Goal: Task Accomplishment & Management: Manage account settings

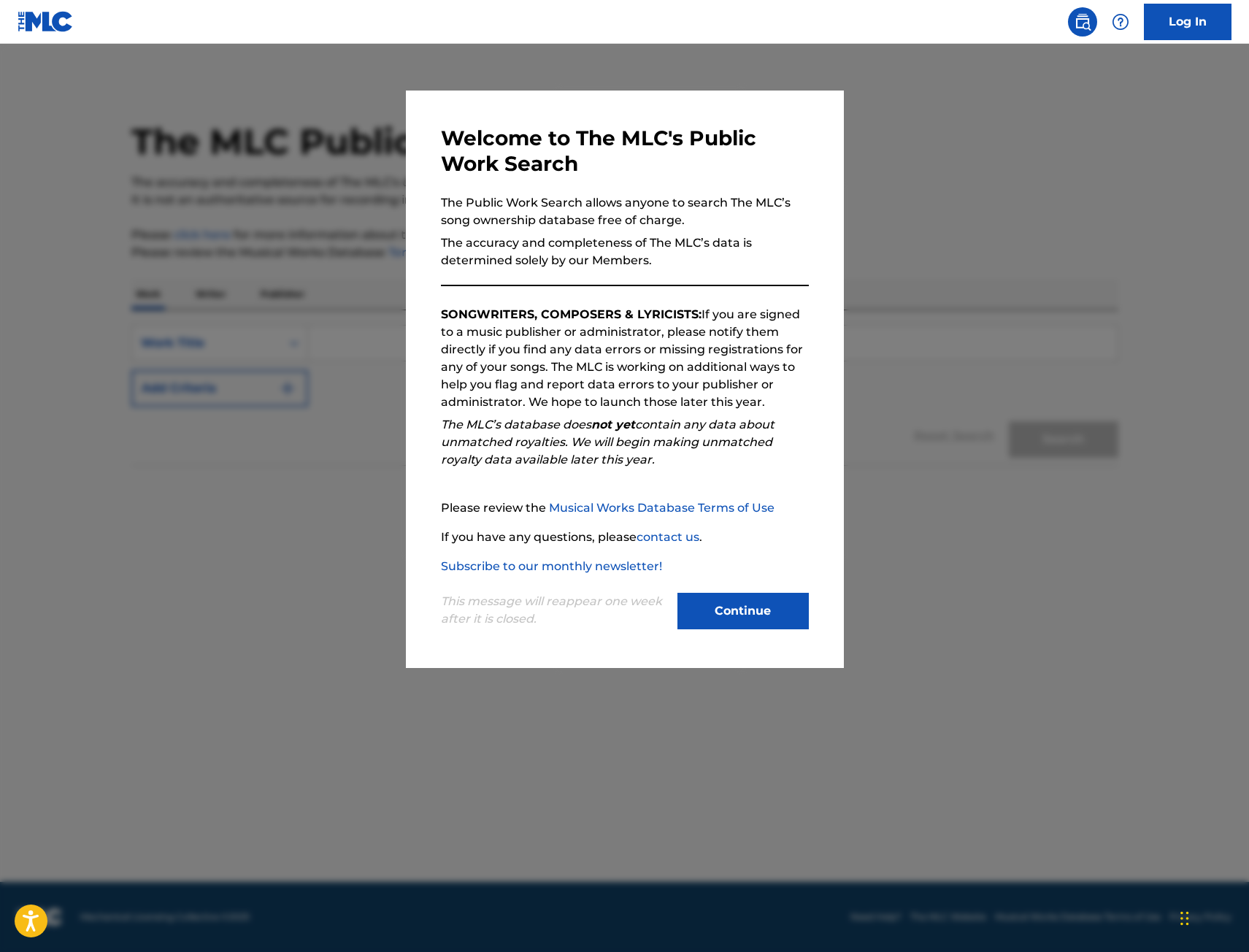
click at [736, 602] on button "Continue" at bounding box center [743, 611] width 132 height 37
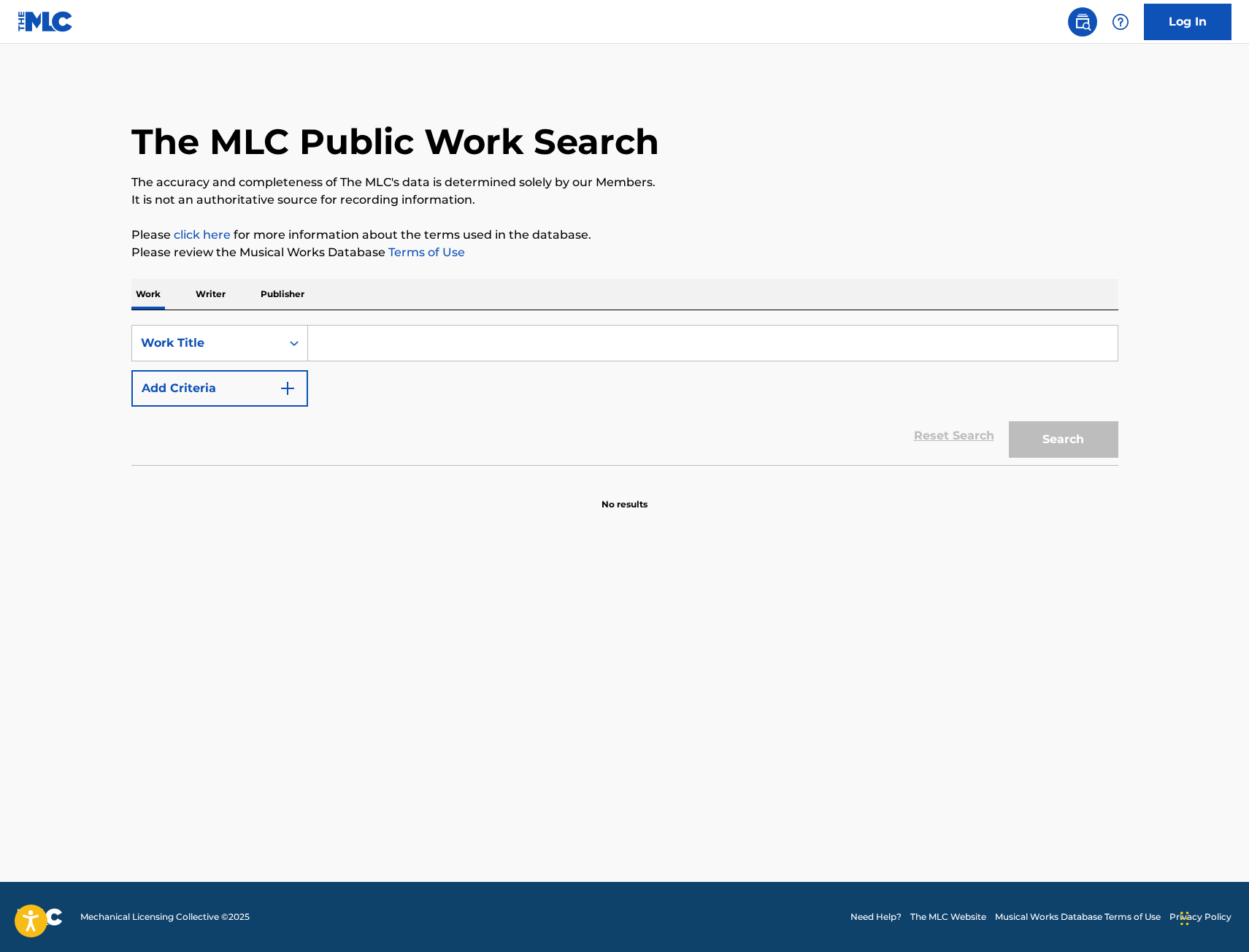
click at [40, 28] on img at bounding box center [45, 21] width 56 height 21
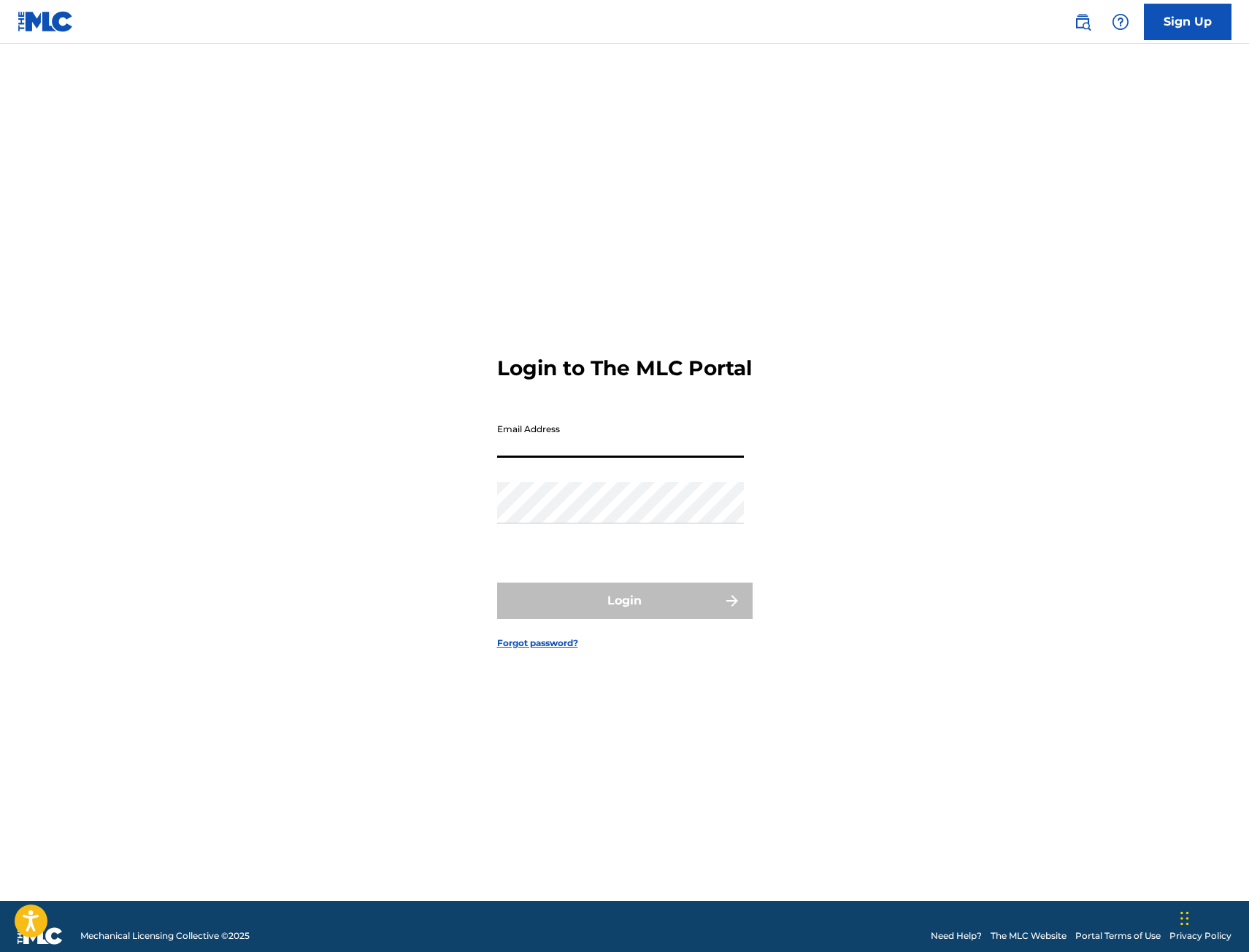
click at [592, 458] on input "Email Address" at bounding box center [620, 436] width 246 height 42
type input "[PERSON_NAME][EMAIL_ADDRESS][PERSON_NAME][DOMAIN_NAME]"
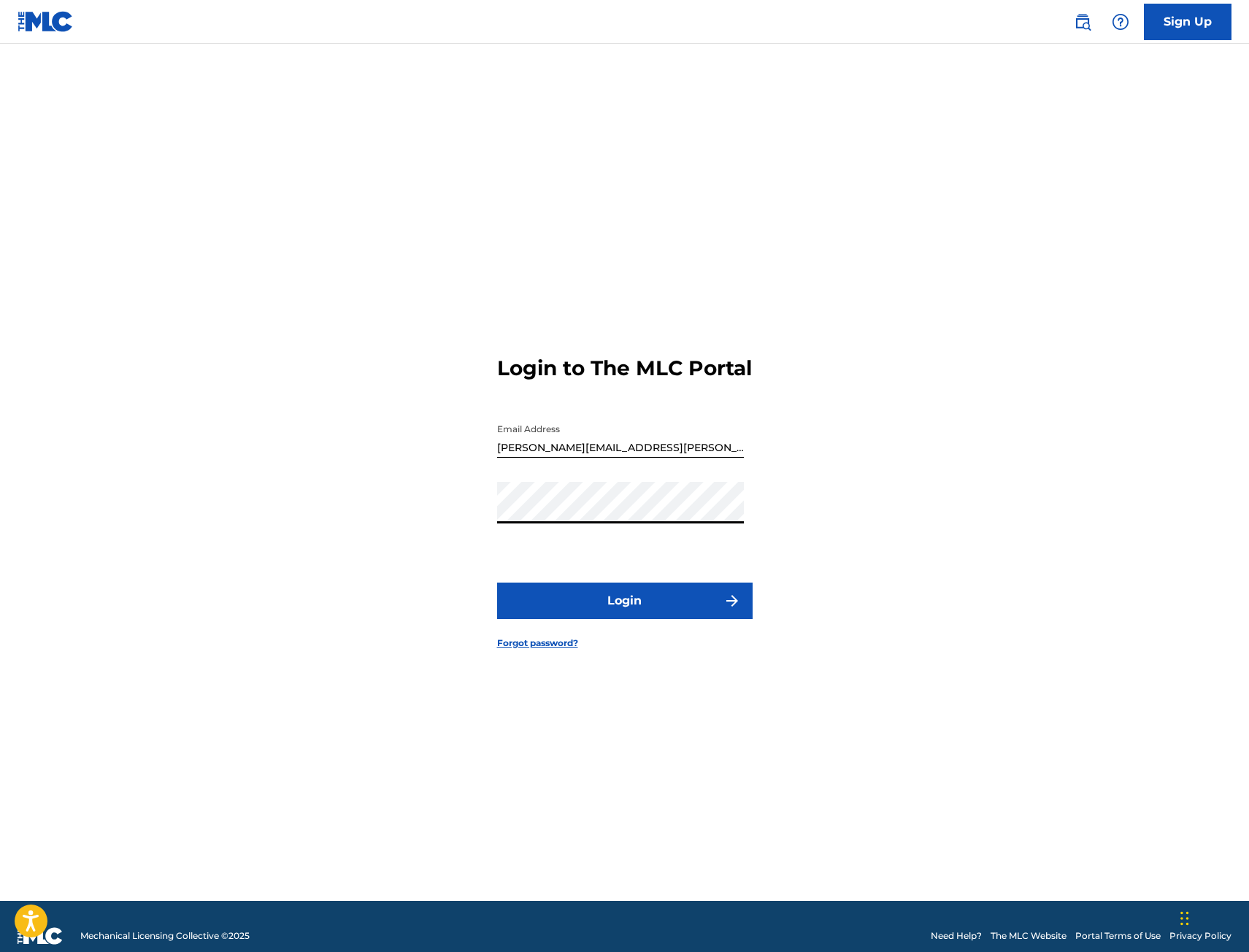
click at [575, 607] on button "Login" at bounding box center [624, 601] width 255 height 37
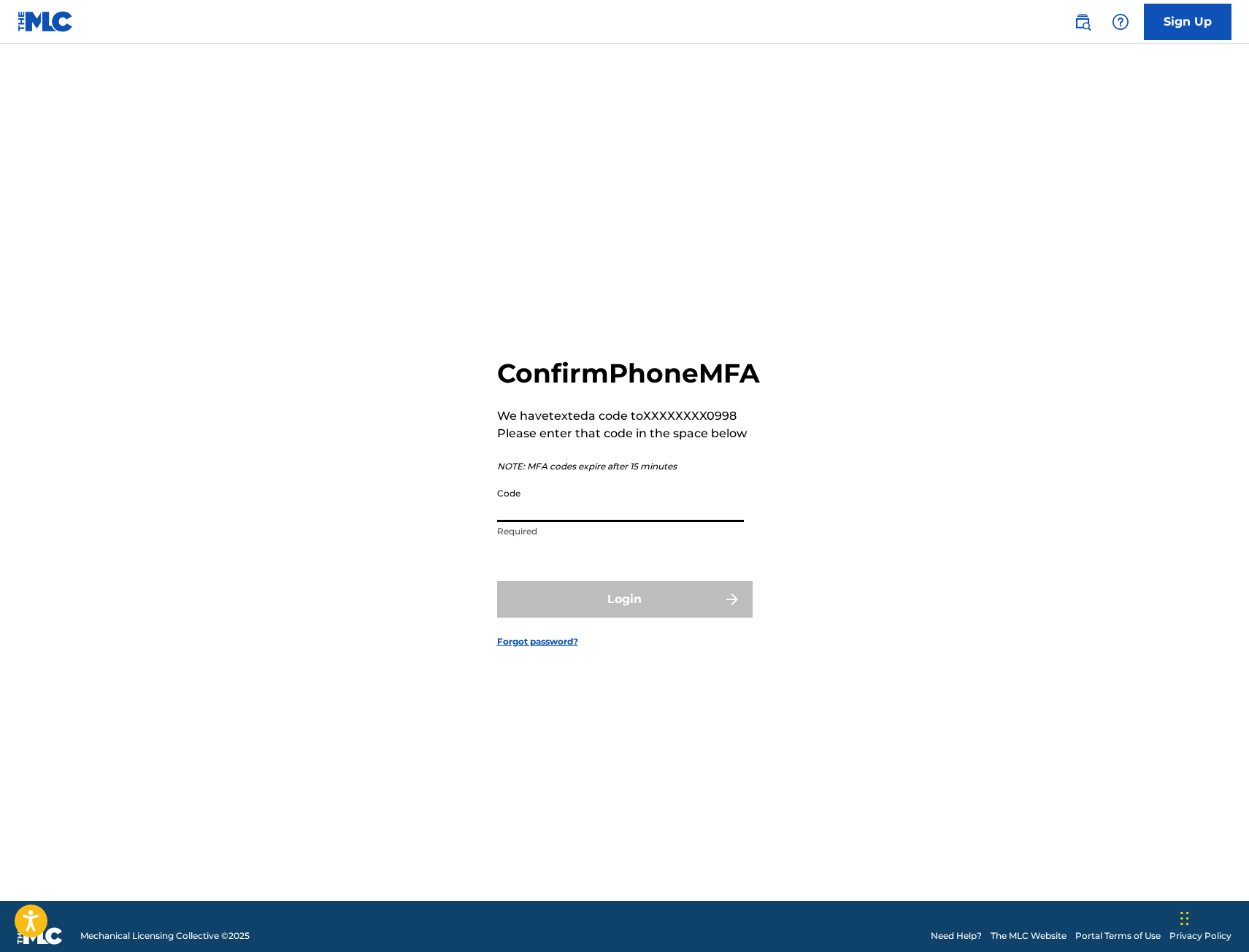
click at [571, 522] on input "Code" at bounding box center [620, 501] width 246 height 42
type input "286678"
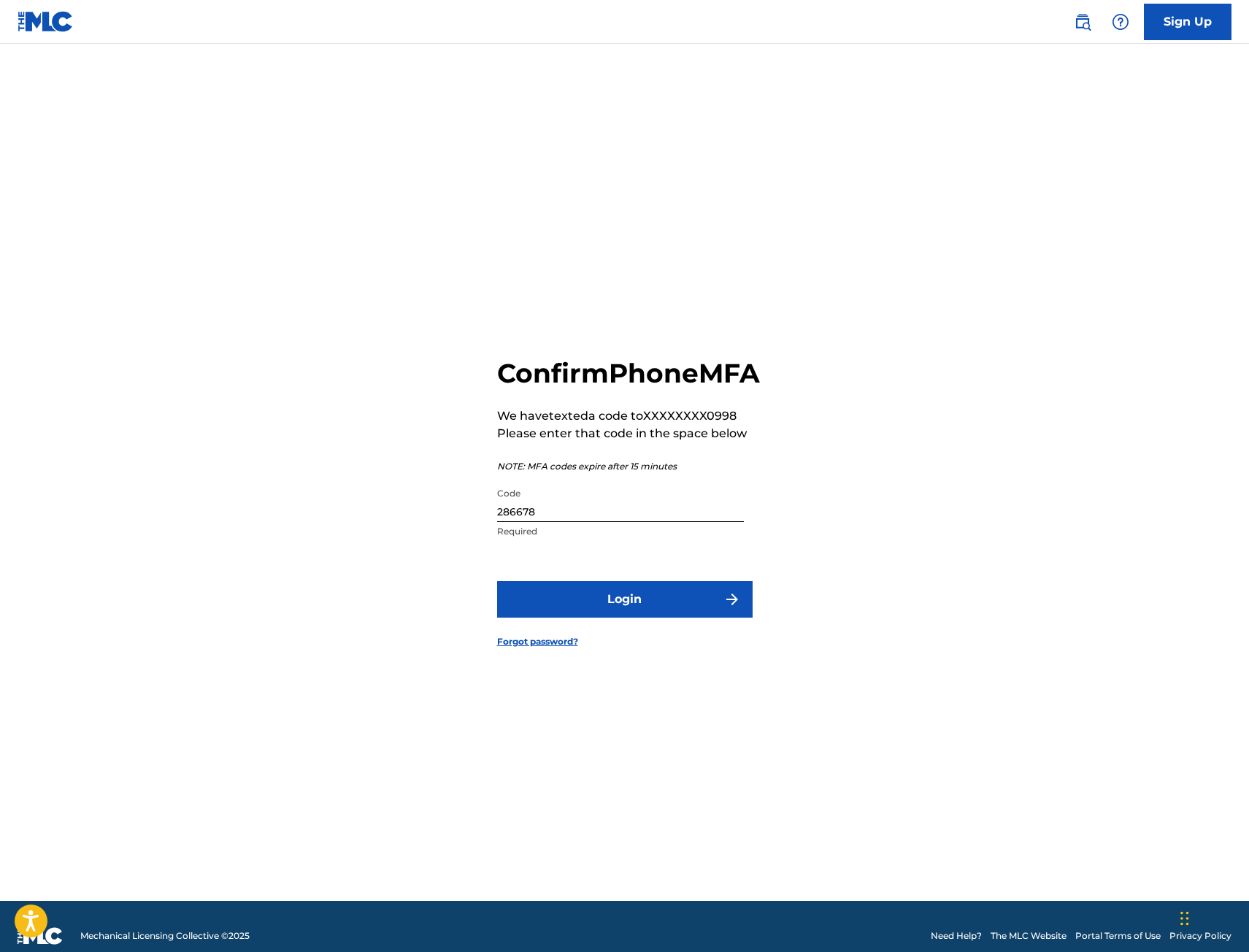
click at [628, 606] on button "Login" at bounding box center [624, 599] width 255 height 37
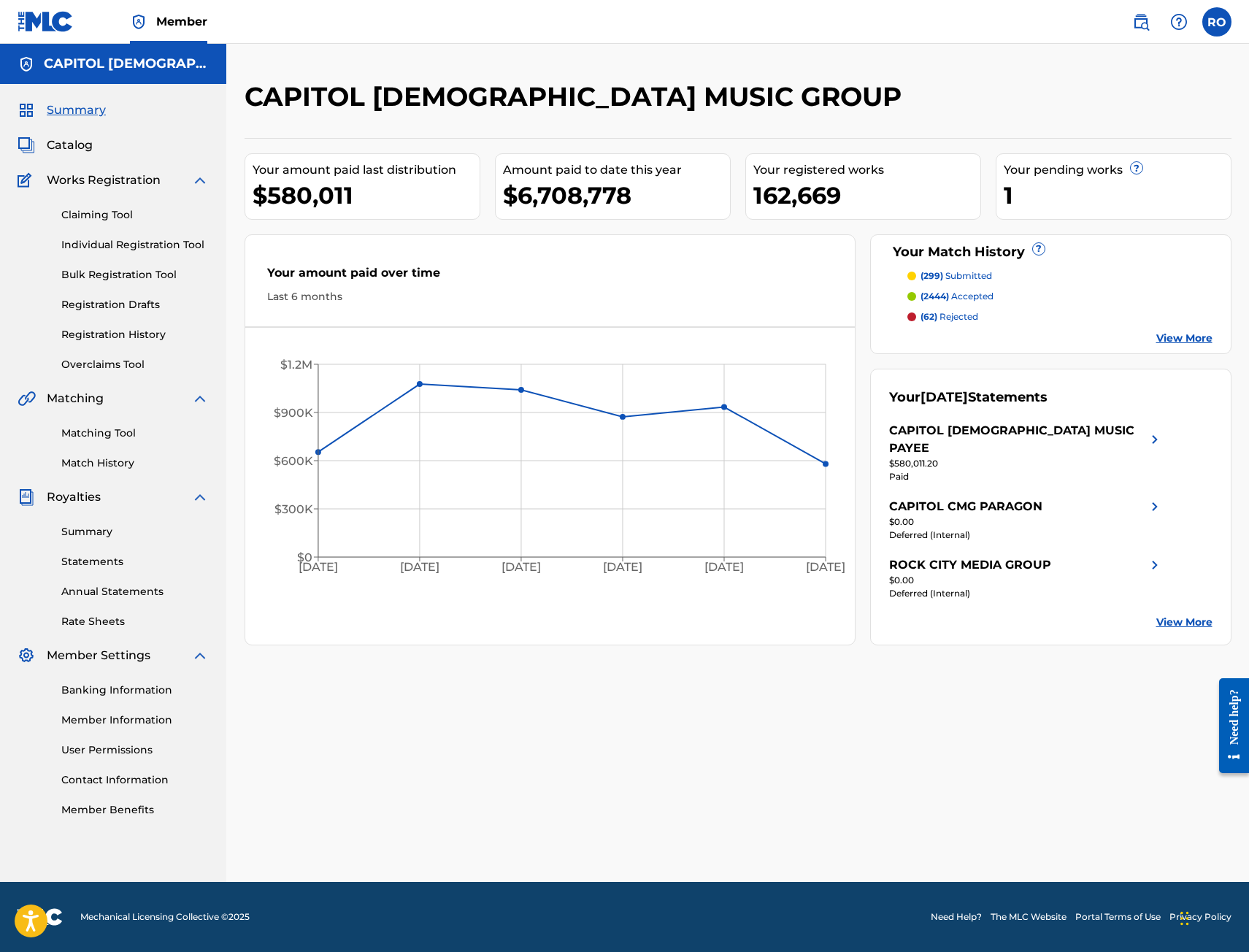
click at [112, 715] on link "Member Information" at bounding box center [135, 720] width 147 height 16
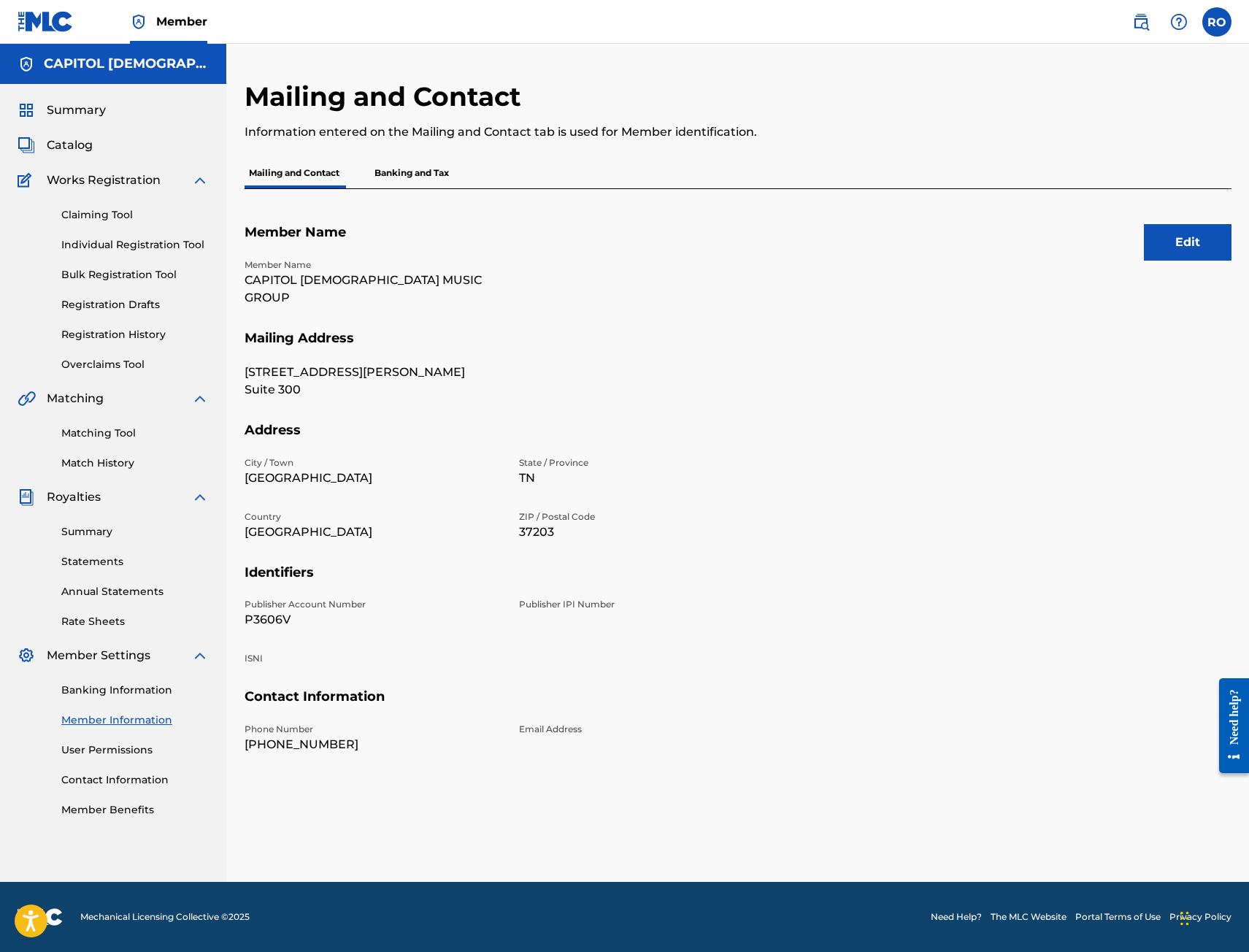
click at [108, 747] on link "User Permissions" at bounding box center [135, 750] width 147 height 16
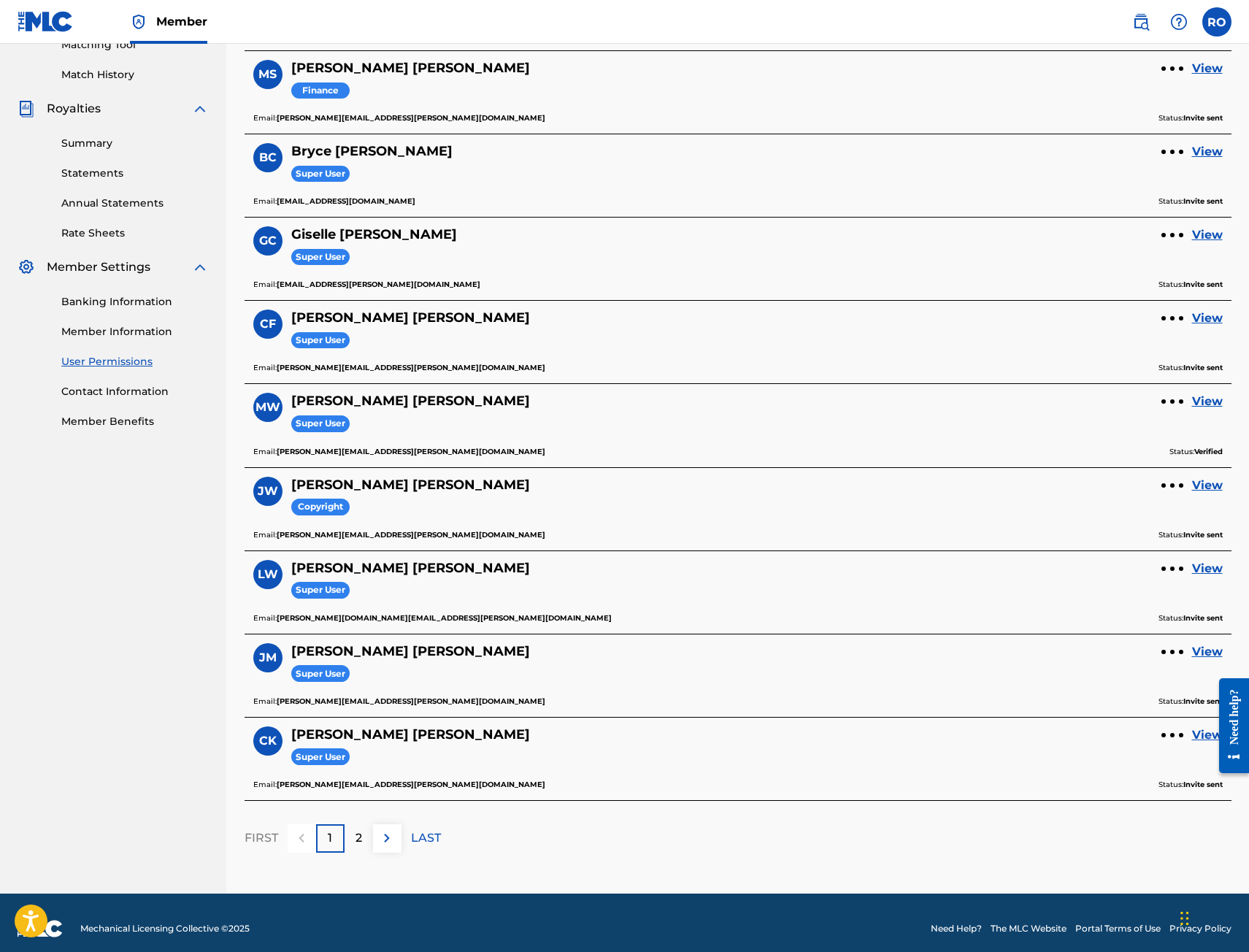
scroll to position [400, 0]
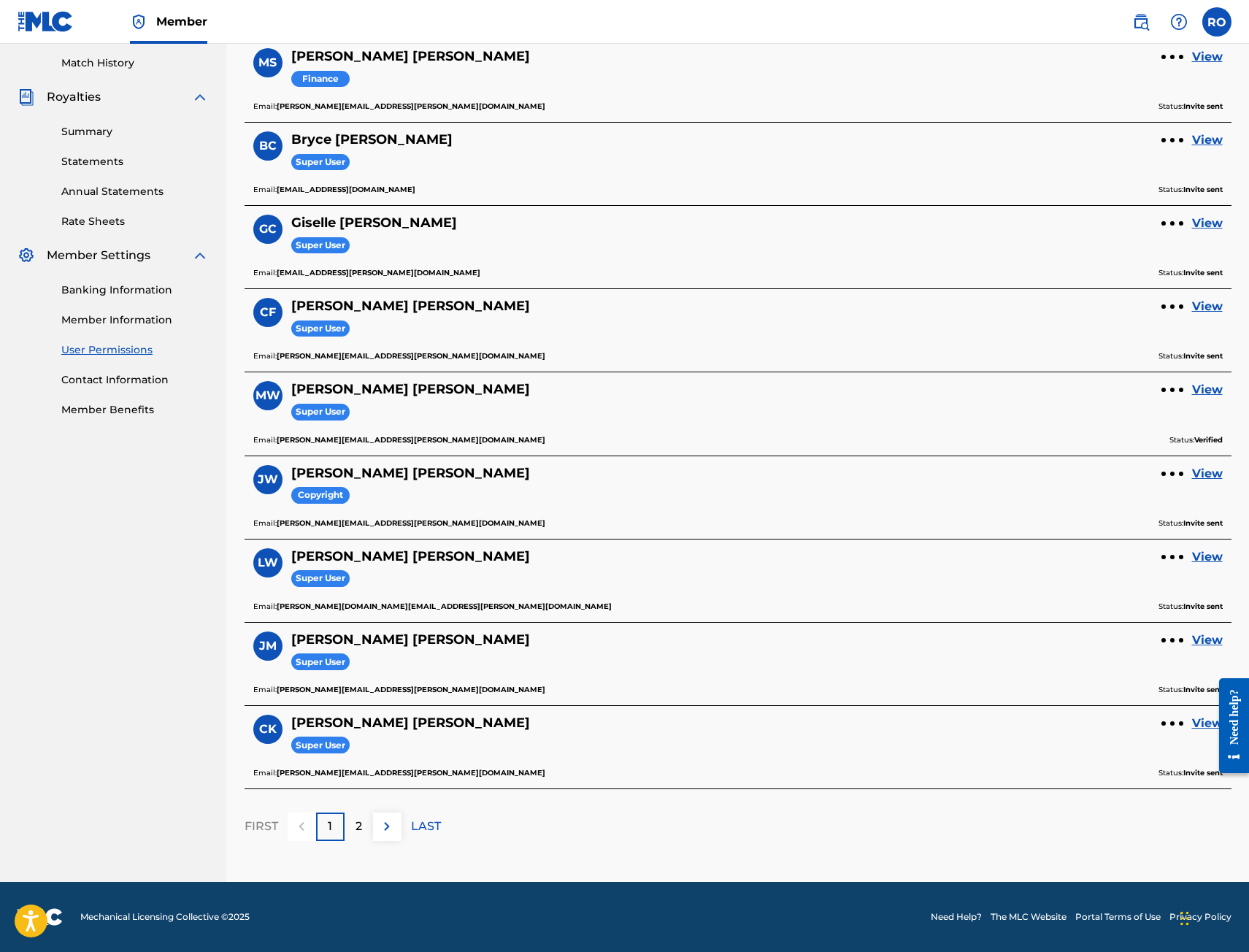
click at [353, 832] on div "2" at bounding box center [358, 827] width 29 height 29
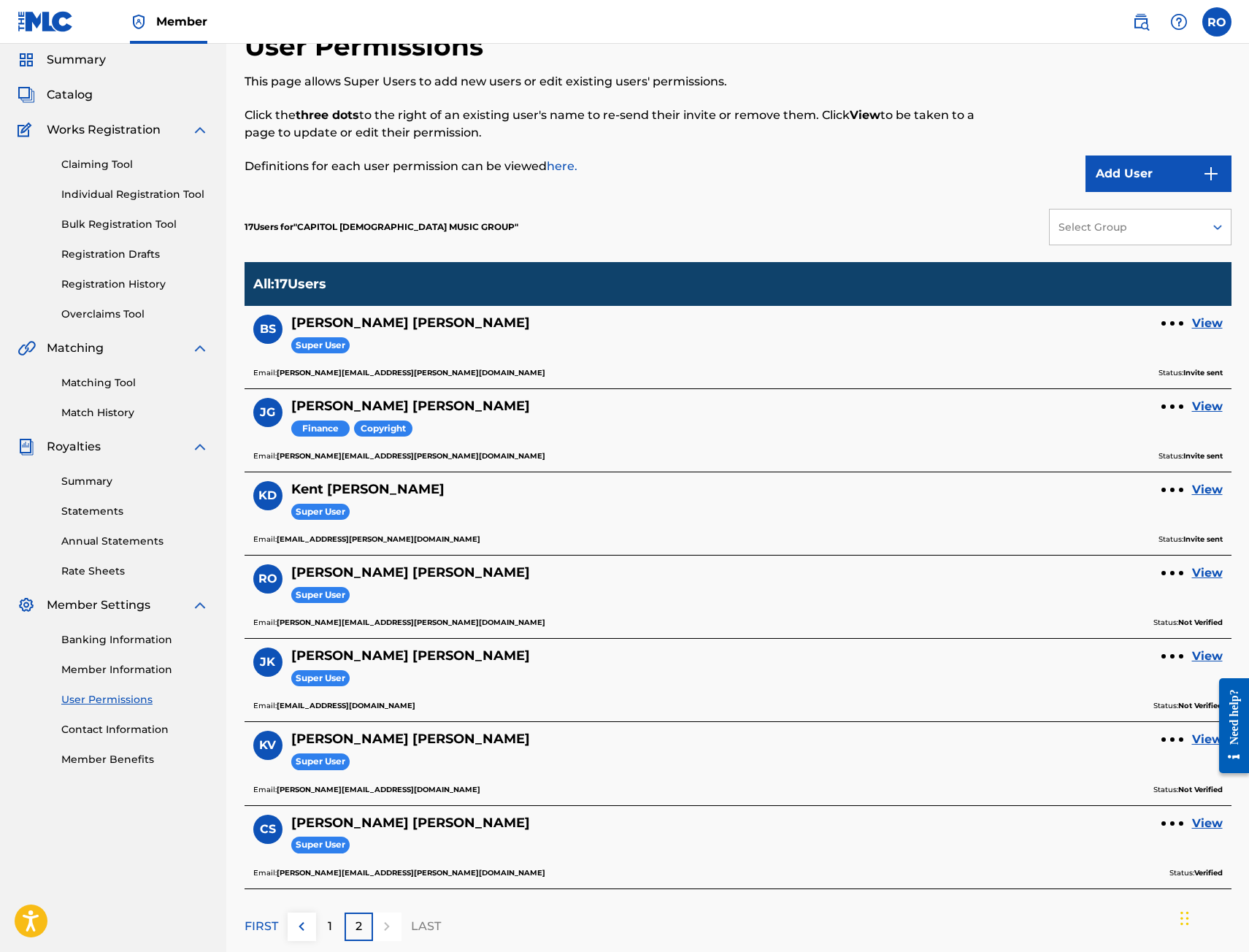
scroll to position [73, 0]
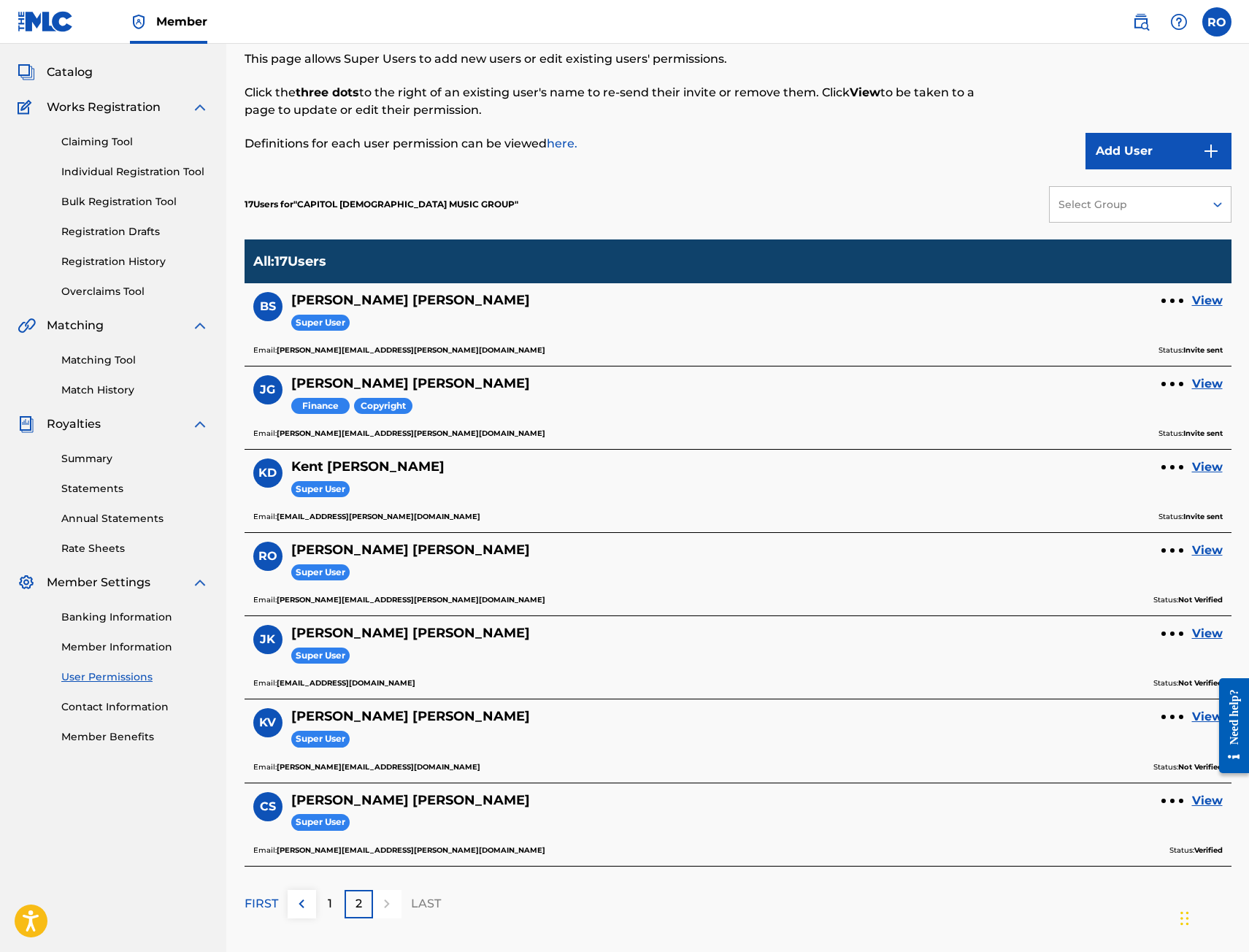
click at [1206, 553] on link "View" at bounding box center [1207, 550] width 30 height 17
